Goal: Information Seeking & Learning: Check status

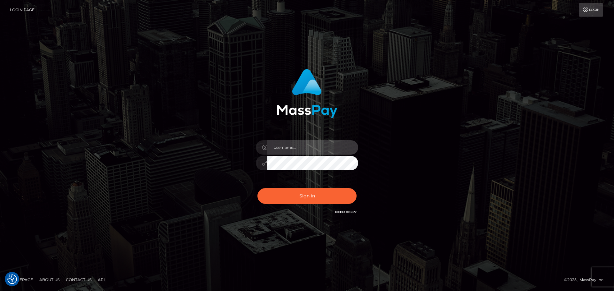
click at [309, 144] on input "text" at bounding box center [312, 147] width 91 height 14
type input "carly.throne"
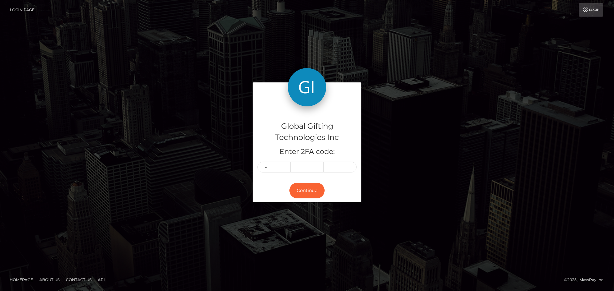
type input "5"
type input "9"
type input "7"
type input "6"
type input "4"
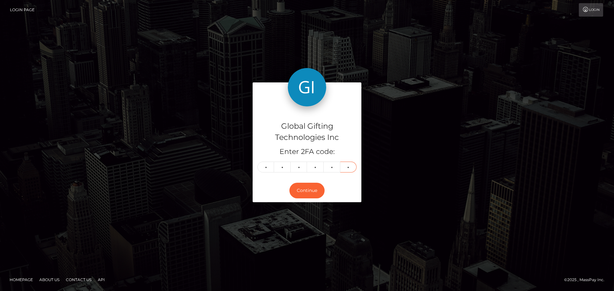
type input "9"
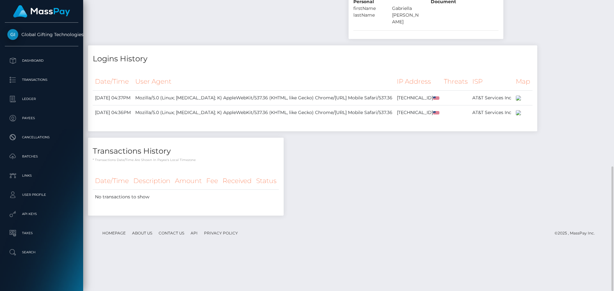
scroll to position [357, 0]
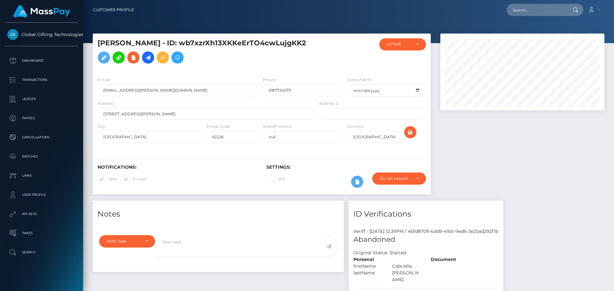
scroll to position [77, 164]
